Goal: Find contact information: Find contact information

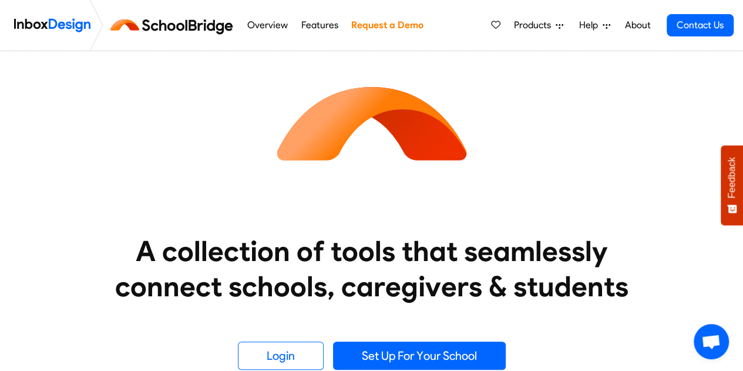
scroll to position [28, 0]
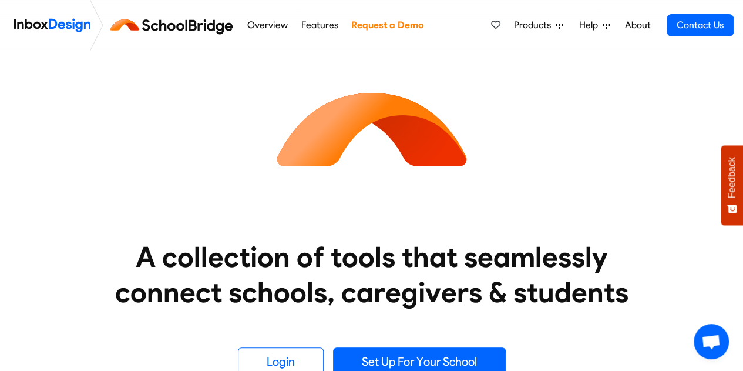
click at [604, 27] on icon at bounding box center [607, 26] width 8 height 8
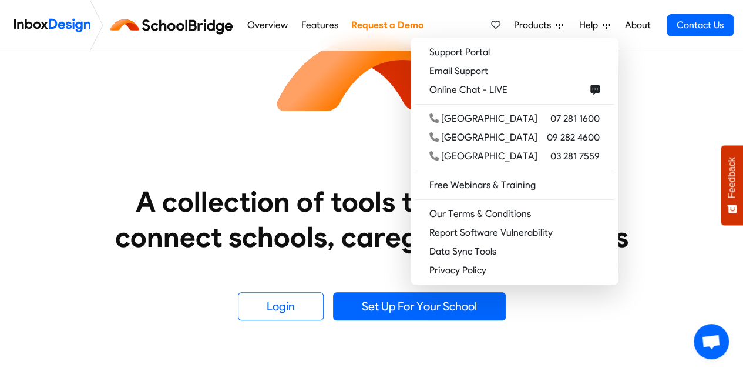
scroll to position [0, 0]
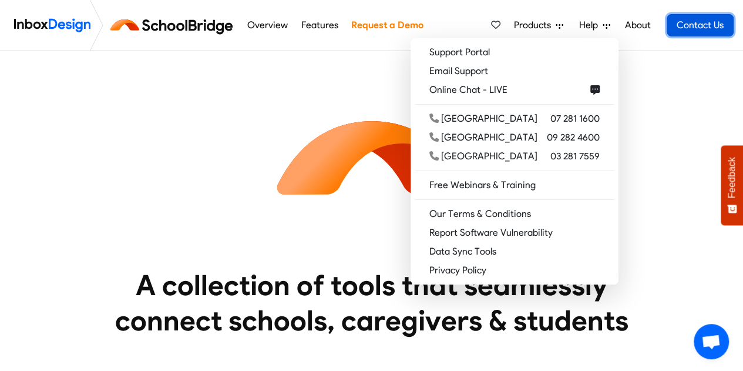
click at [701, 19] on link "Contact Us" at bounding box center [700, 25] width 67 height 22
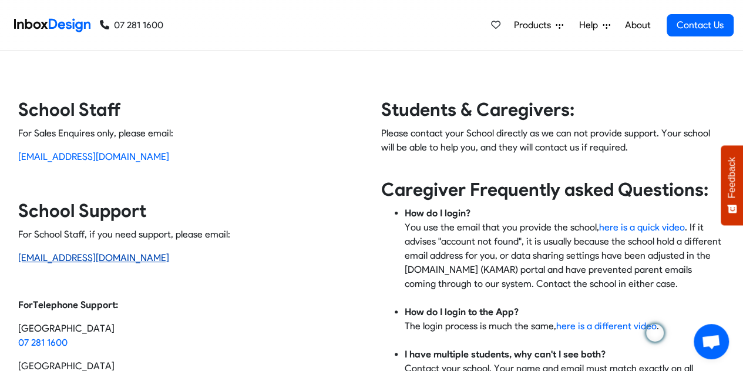
click at [120, 257] on link "[EMAIL_ADDRESS][DOMAIN_NAME]" at bounding box center [93, 257] width 151 height 11
click at [68, 256] on link "[EMAIL_ADDRESS][DOMAIN_NAME]" at bounding box center [93, 257] width 151 height 11
